Goal: Task Accomplishment & Management: Complete application form

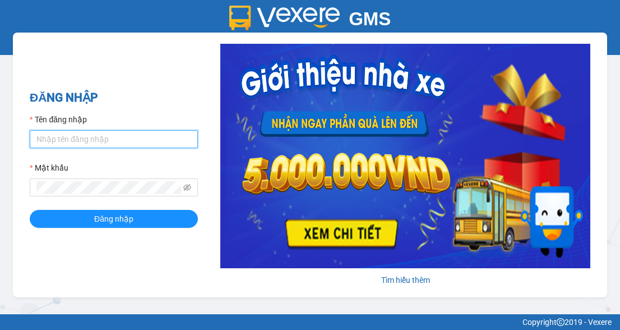
click at [162, 141] on input "Tên đăng nhập" at bounding box center [114, 139] width 168 height 18
